Goal: Find specific page/section: Find specific page/section

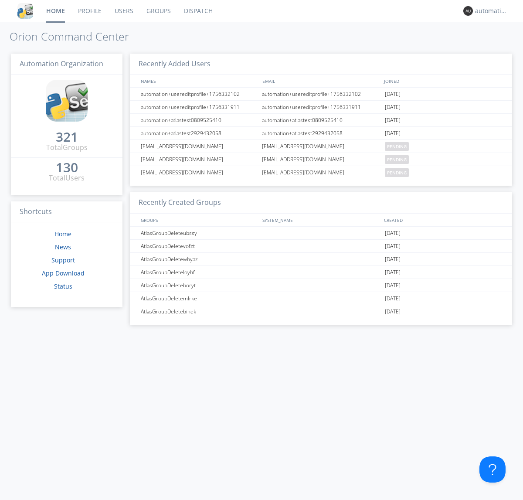
click at [197, 11] on link "Dispatch" at bounding box center [198, 11] width 42 height 22
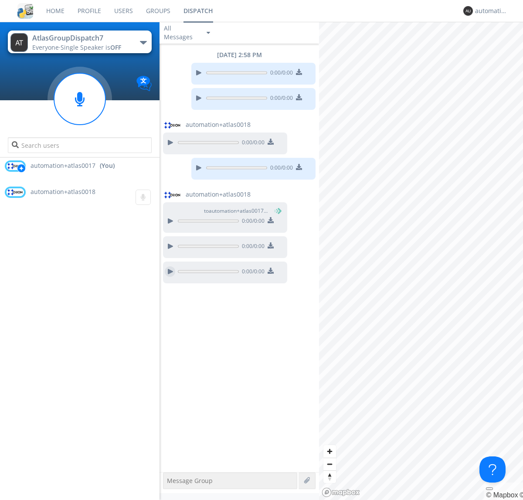
click at [170, 272] on div at bounding box center [170, 271] width 10 height 10
click at [489, 11] on div "automation+atlas0017" at bounding box center [491, 11] width 33 height 9
